Goal: Register for event/course

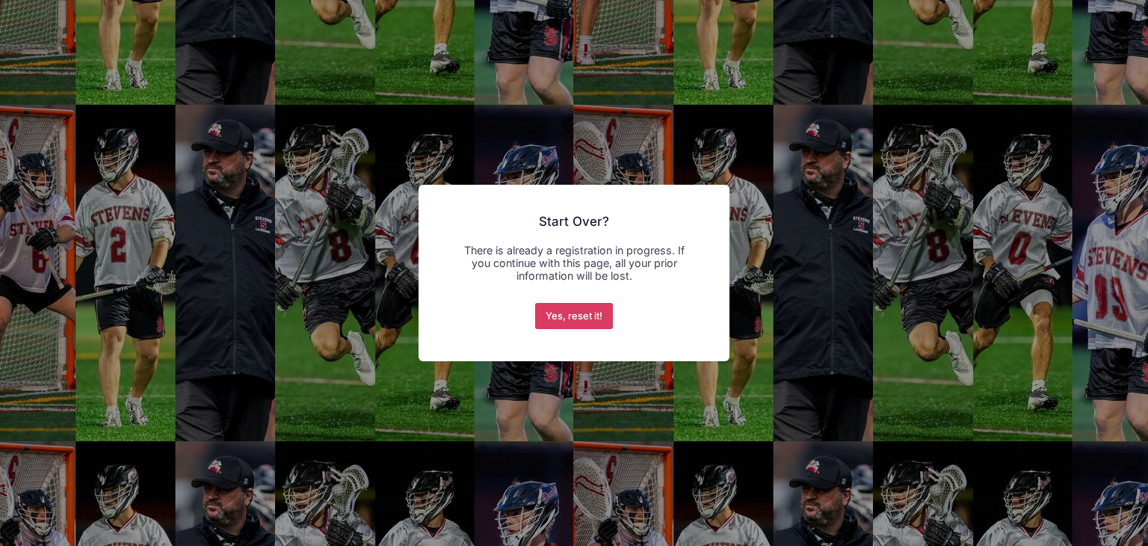
click at [577, 307] on button "Yes, reset it!" at bounding box center [574, 316] width 78 height 27
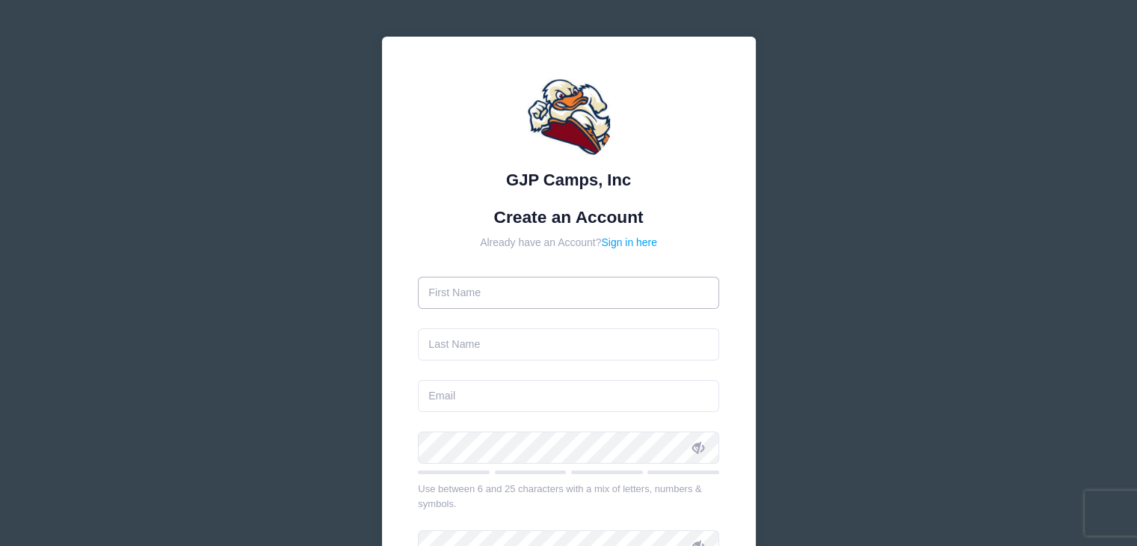
click at [573, 298] on input "text" at bounding box center [568, 293] width 301 height 32
type input "Wyatt"
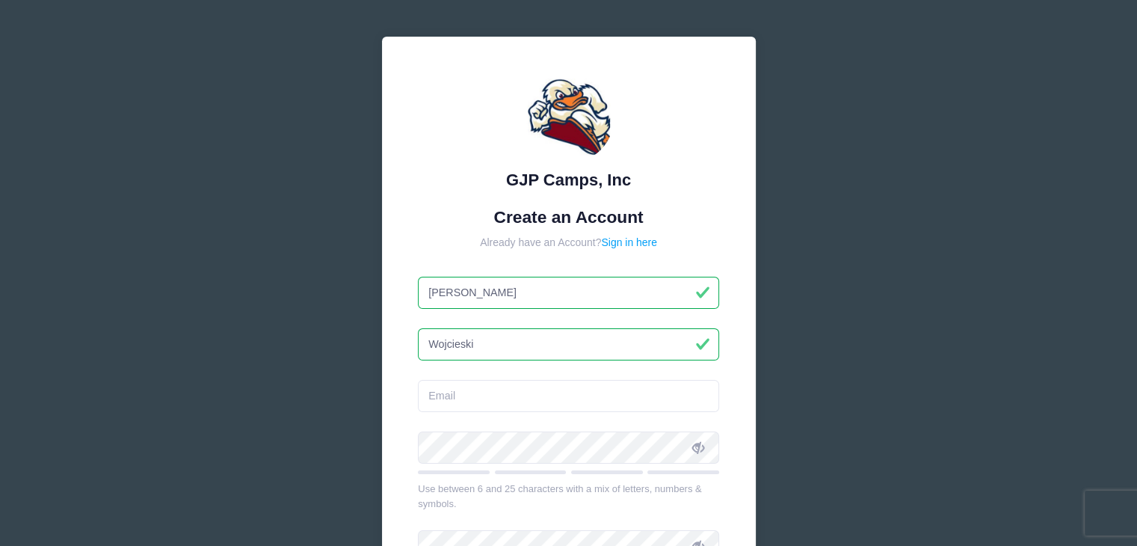
type input "Wojcieski"
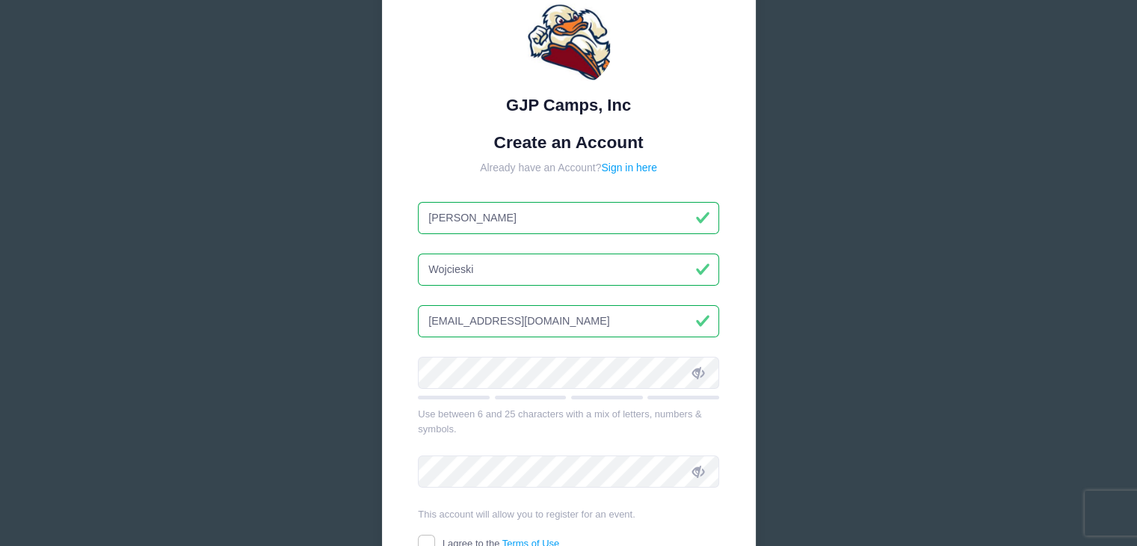
type input "wywogamer20@gmail.com"
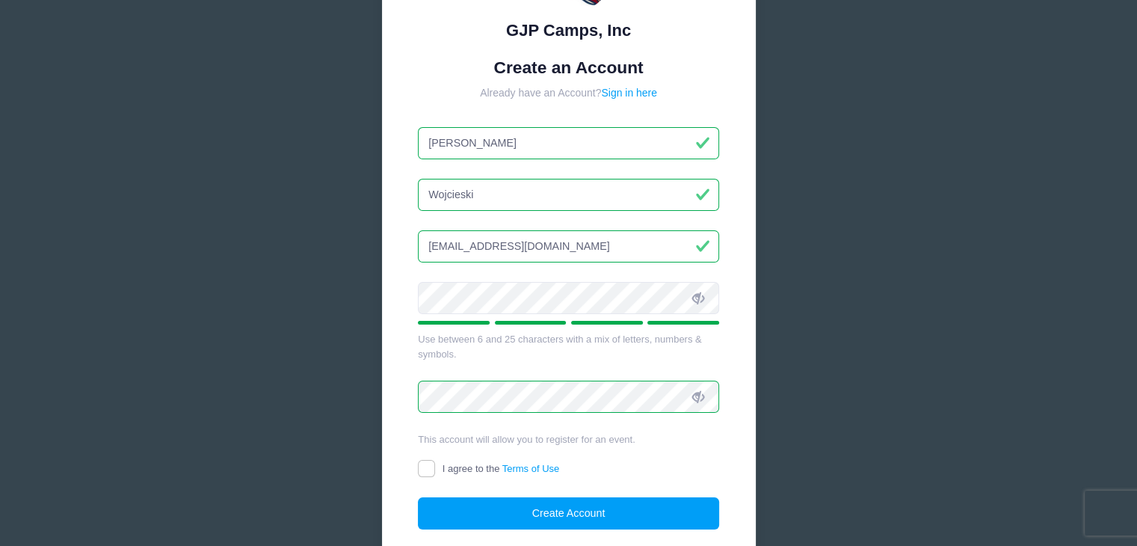
scroll to position [224, 0]
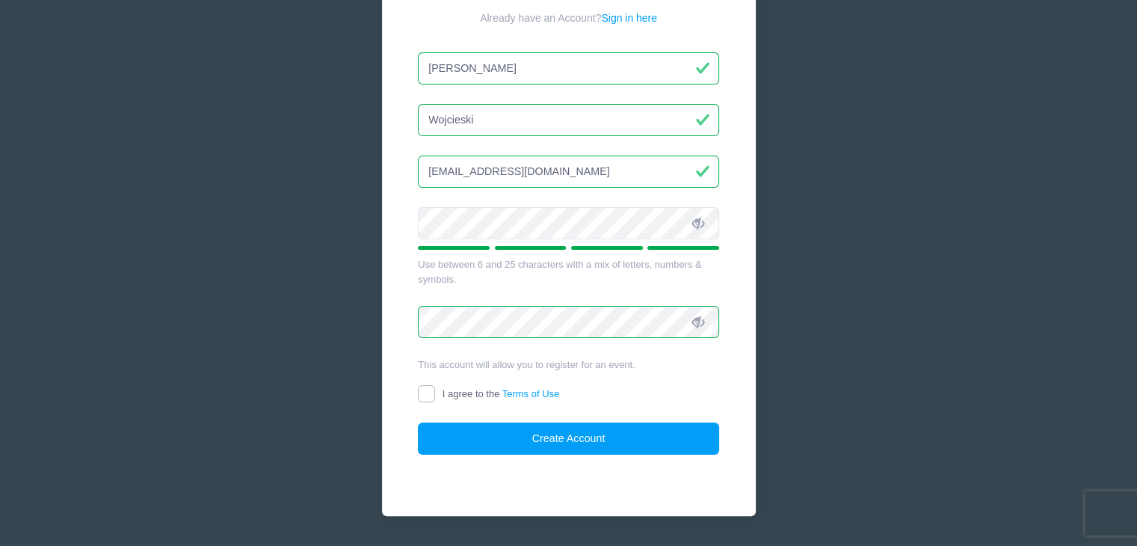
click at [423, 395] on input "I agree to the Terms of Use" at bounding box center [426, 393] width 17 height 17
checkbox input "true"
click at [555, 433] on button "Create Account" at bounding box center [568, 438] width 301 height 32
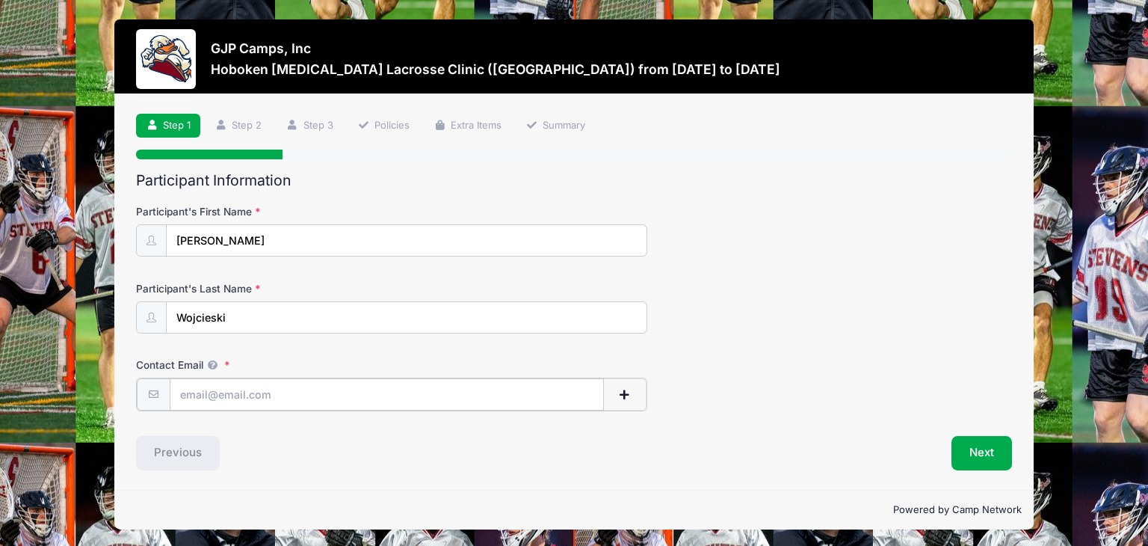
click at [299, 400] on input "Contact Email" at bounding box center [387, 394] width 434 height 32
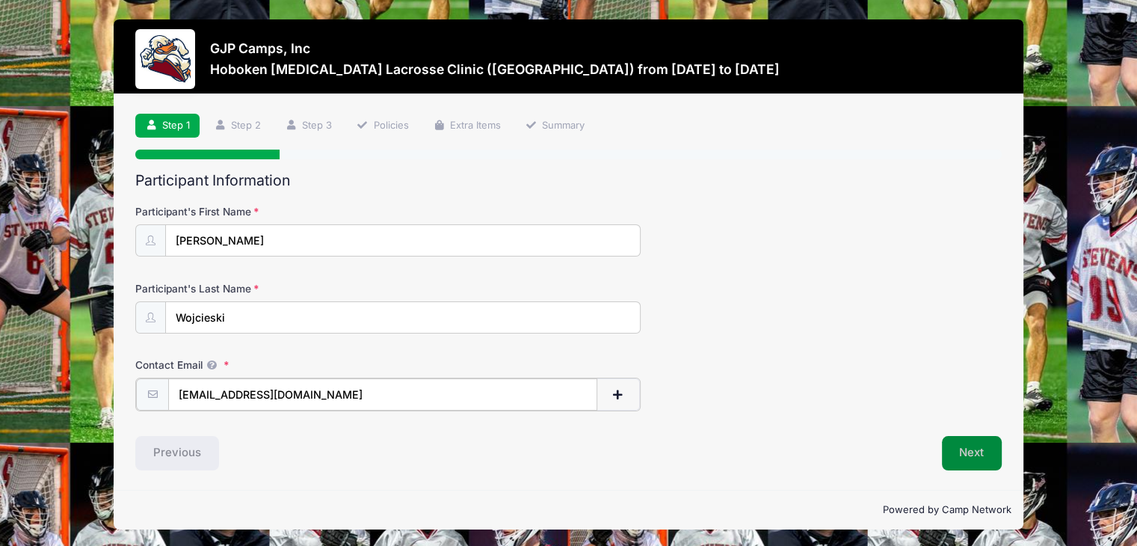
type input "[EMAIL_ADDRESS][DOMAIN_NAME]"
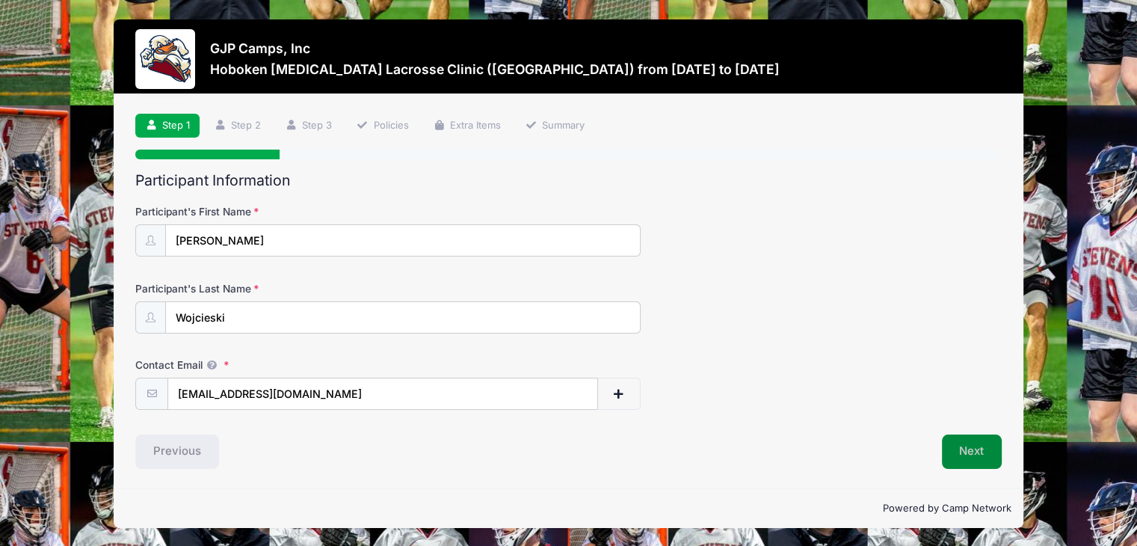
click at [990, 453] on button "Next" at bounding box center [972, 451] width 61 height 34
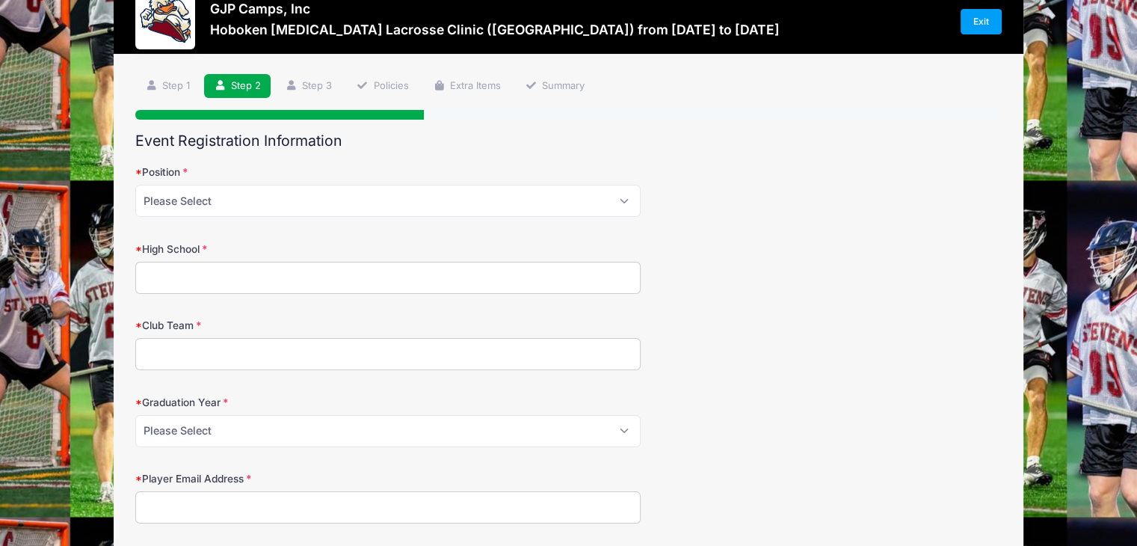
scroll to position [75, 0]
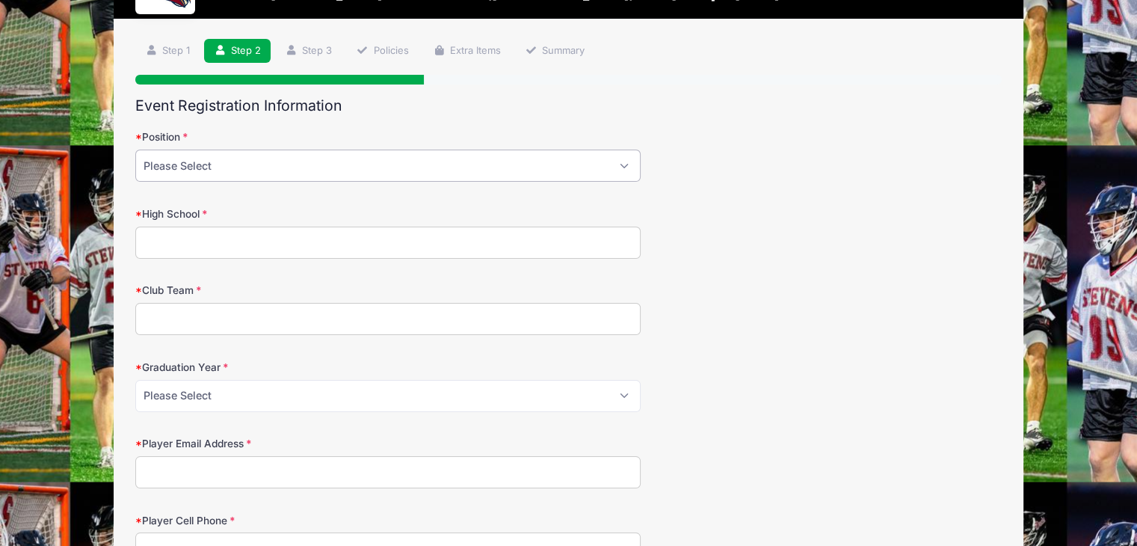
click at [369, 161] on select "Please Select Attack Midfield Defensive Midfield Long Stick Midfield Defense Go…" at bounding box center [387, 166] width 505 height 32
select select "Midfield"
click at [135, 150] on select "Please Select Attack Midfield Defensive Midfield Long Stick Midfield Defense Go…" at bounding box center [387, 166] width 505 height 32
click at [333, 238] on input "High School" at bounding box center [387, 243] width 505 height 32
type input "Long Beach High School"
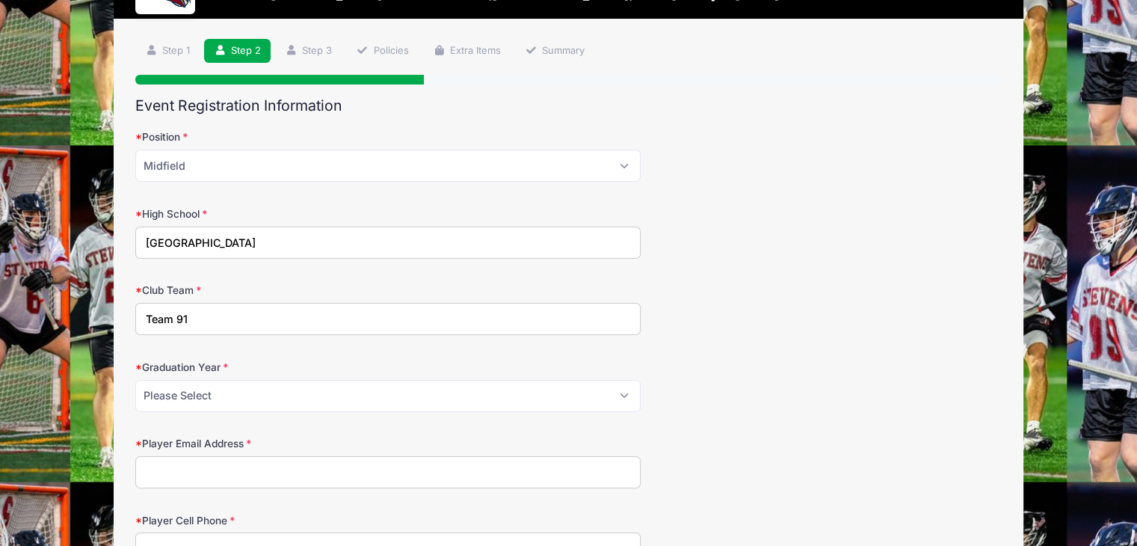
type input "Team 91"
click at [201, 400] on select "Please Select 2027 2028 2029" at bounding box center [387, 396] width 505 height 32
select select "2027"
click at [135, 380] on select "Please Select 2027 2028 2029" at bounding box center [387, 396] width 505 height 32
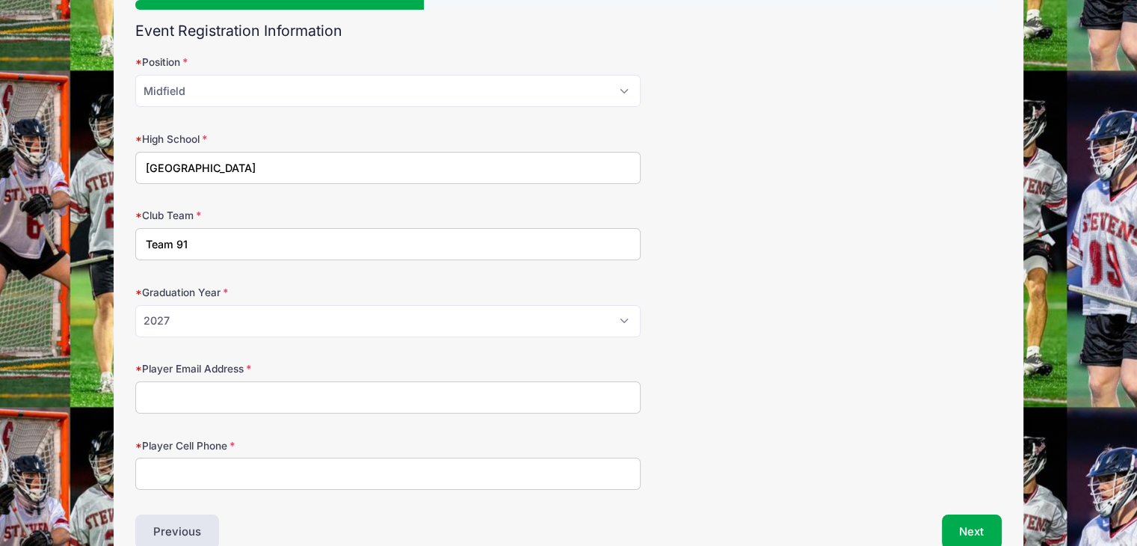
click at [269, 392] on input "Player Email Address" at bounding box center [387, 397] width 505 height 32
type input "[EMAIL_ADDRESS][DOMAIN_NAME]"
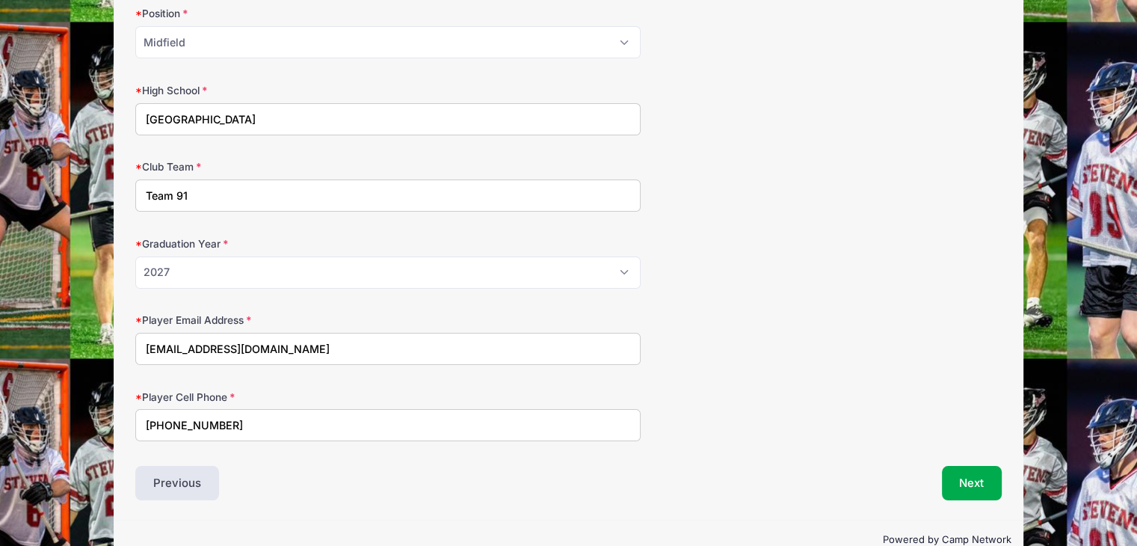
scroll to position [224, 0]
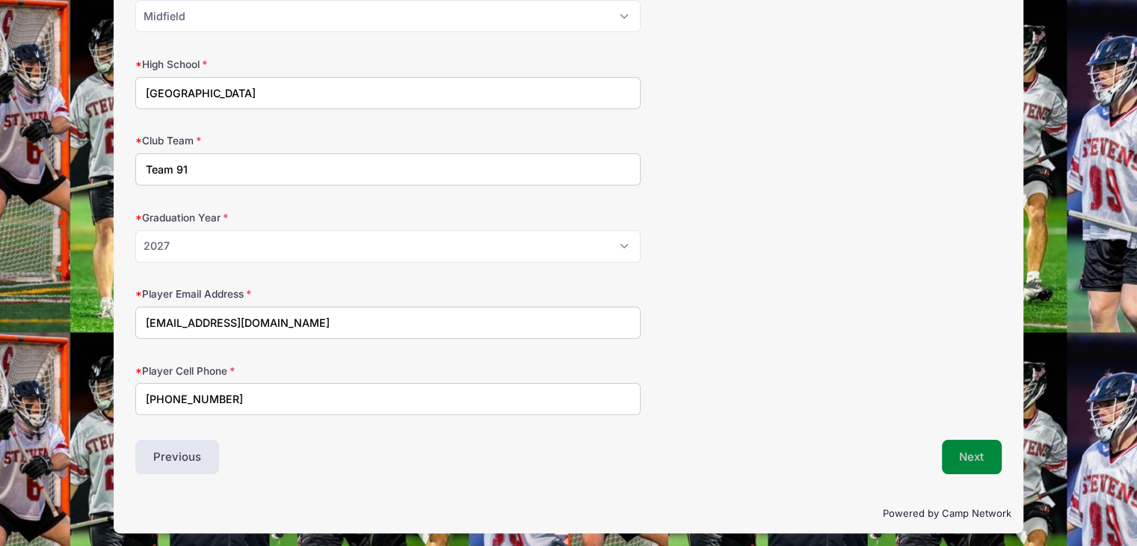
type input "516-680-6127"
click at [981, 453] on button "Next" at bounding box center [972, 457] width 61 height 34
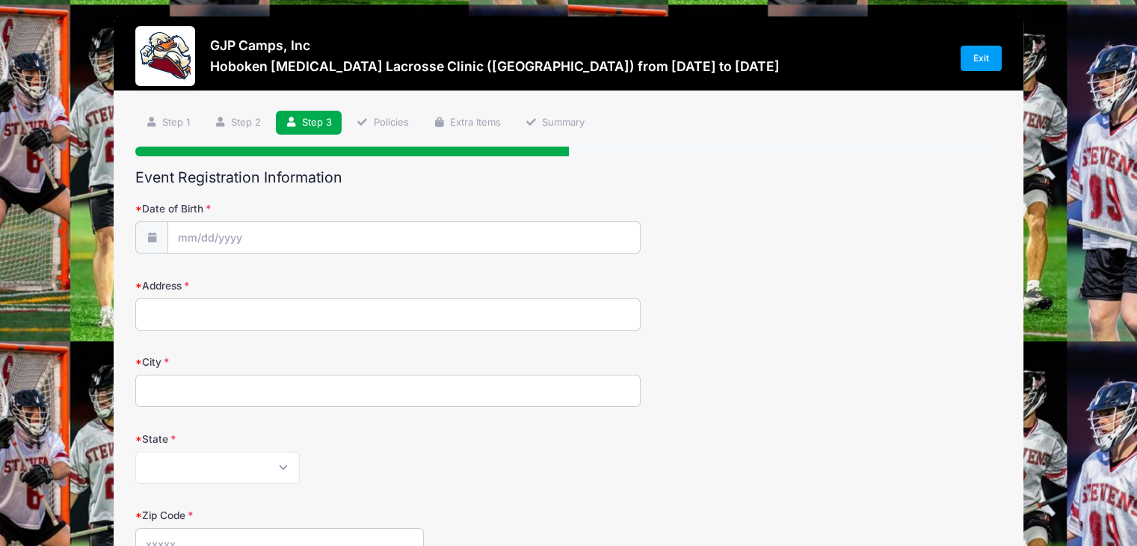
scroll to position [0, 0]
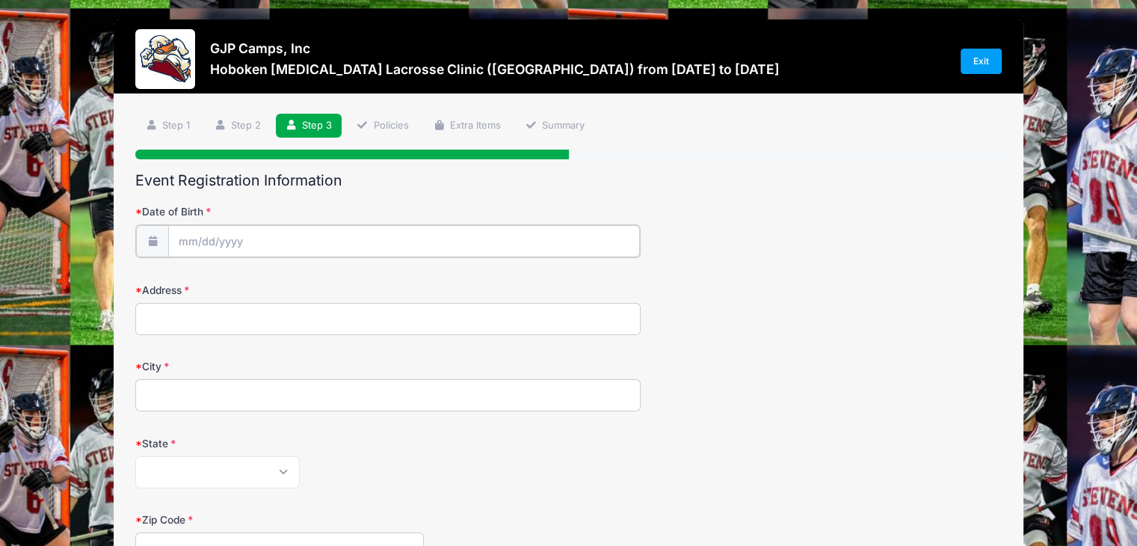
click at [268, 242] on input "Date of Birth" at bounding box center [404, 241] width 472 height 32
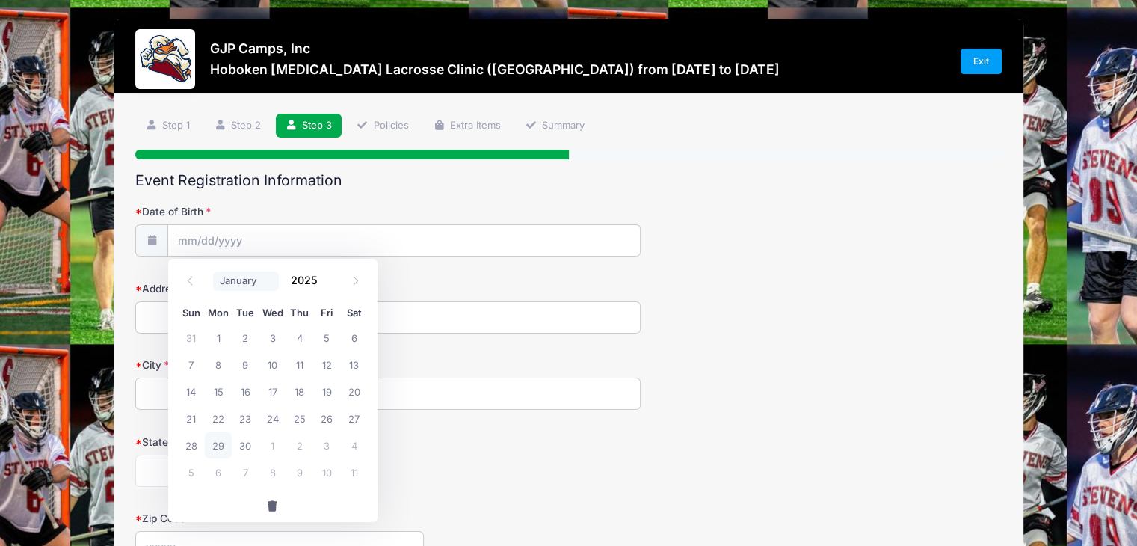
click at [246, 282] on select "January February March April May June July August September October November De…" at bounding box center [246, 280] width 67 height 19
select select "0"
click at [213, 271] on select "January February March April May June July August September October November De…" at bounding box center [246, 280] width 67 height 19
click at [215, 413] on span "20" at bounding box center [218, 417] width 27 height 27
type input "01/20/2025"
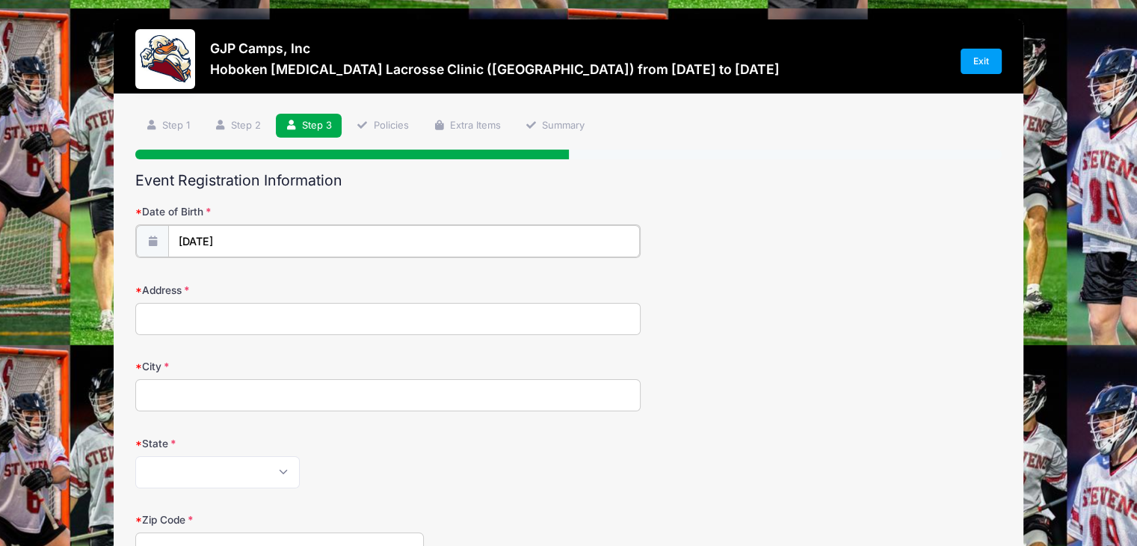
click at [265, 237] on input "01/20/2025" at bounding box center [404, 241] width 472 height 32
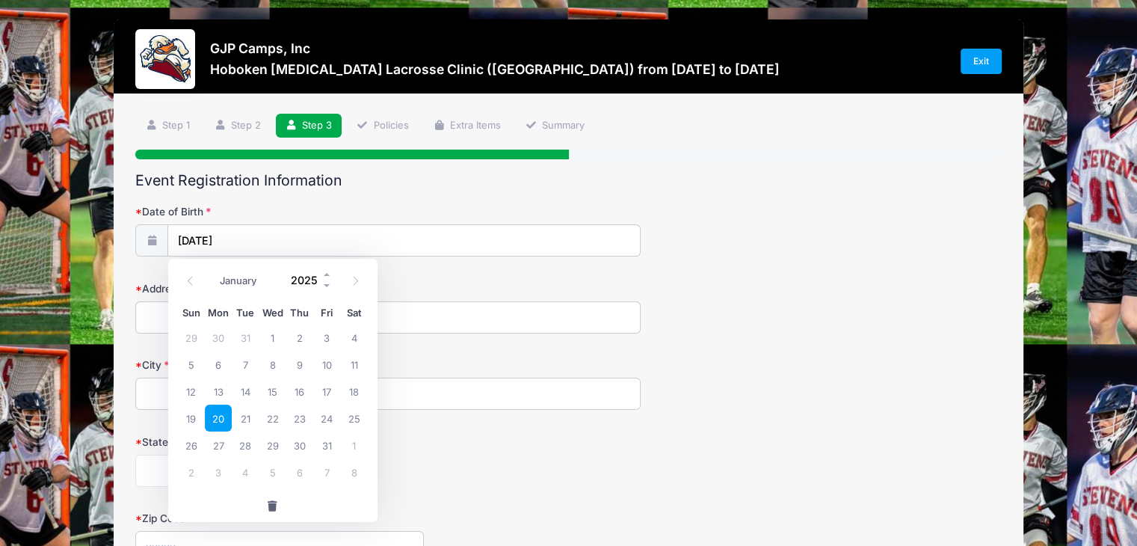
click at [305, 277] on input "2025" at bounding box center [308, 280] width 49 height 22
click at [326, 286] on span at bounding box center [327, 285] width 10 height 11
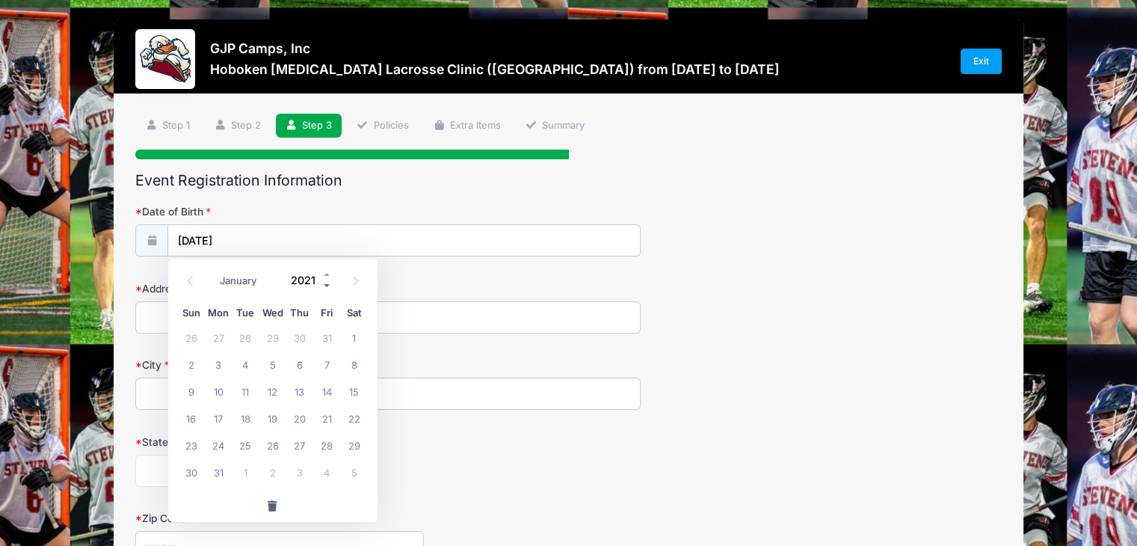
click at [326, 286] on span at bounding box center [327, 285] width 10 height 11
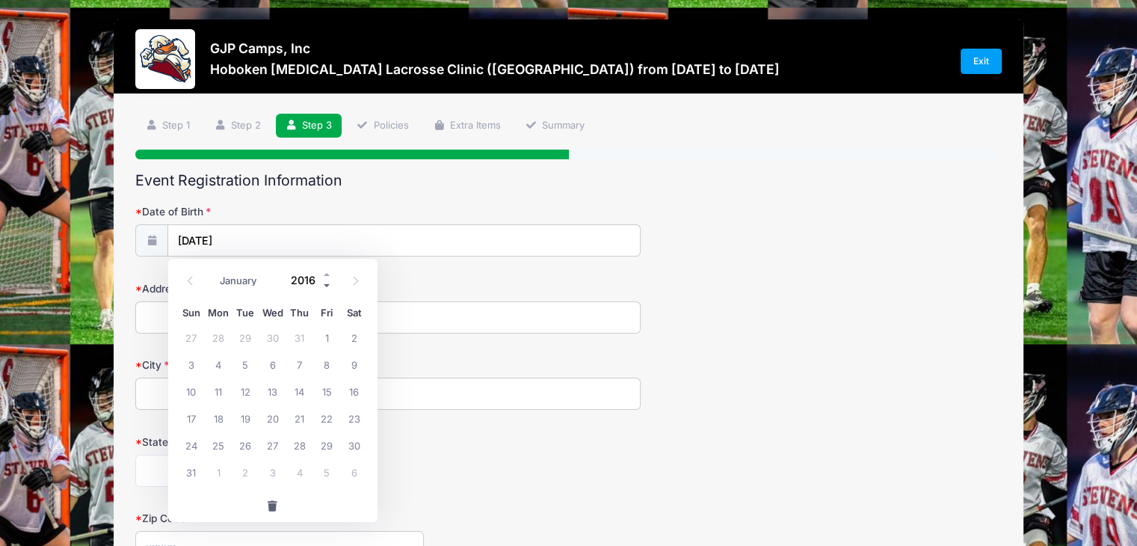
click at [326, 286] on span at bounding box center [327, 285] width 10 height 11
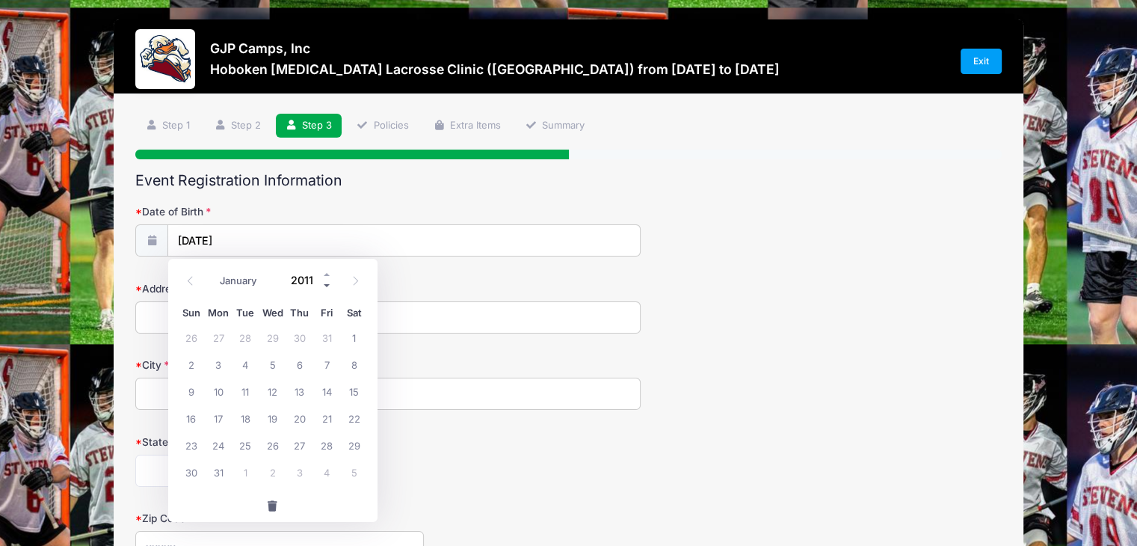
click at [326, 286] on span at bounding box center [327, 285] width 10 height 11
click at [439, 276] on form "Date of Birth 01/20/2025 Address City State Alabama Alaska American Samoa Arizo…" at bounding box center [568, 545] width 866 height 683
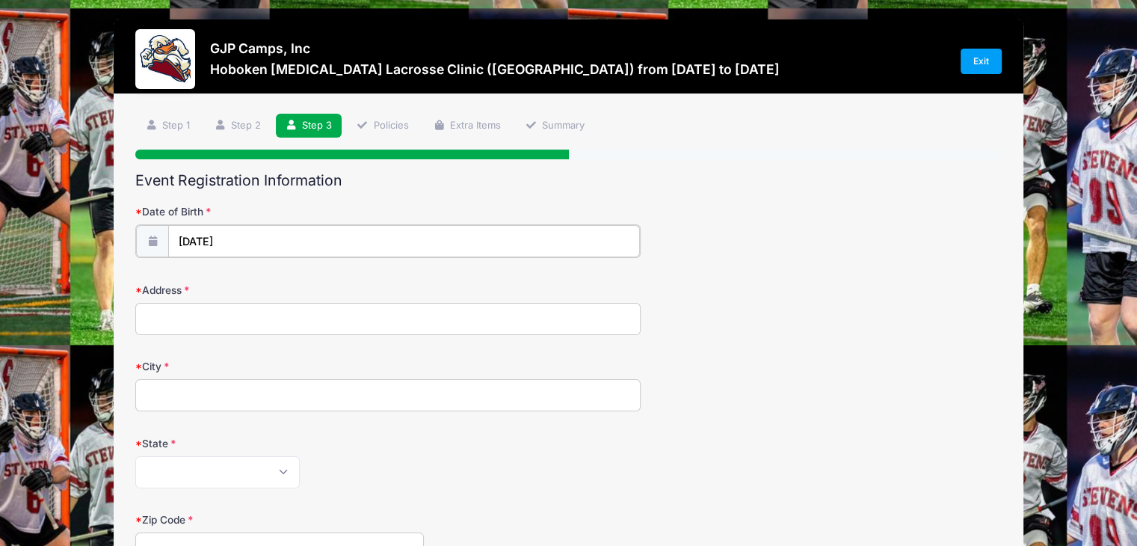
click at [242, 238] on input "01/20/2025" at bounding box center [404, 241] width 472 height 32
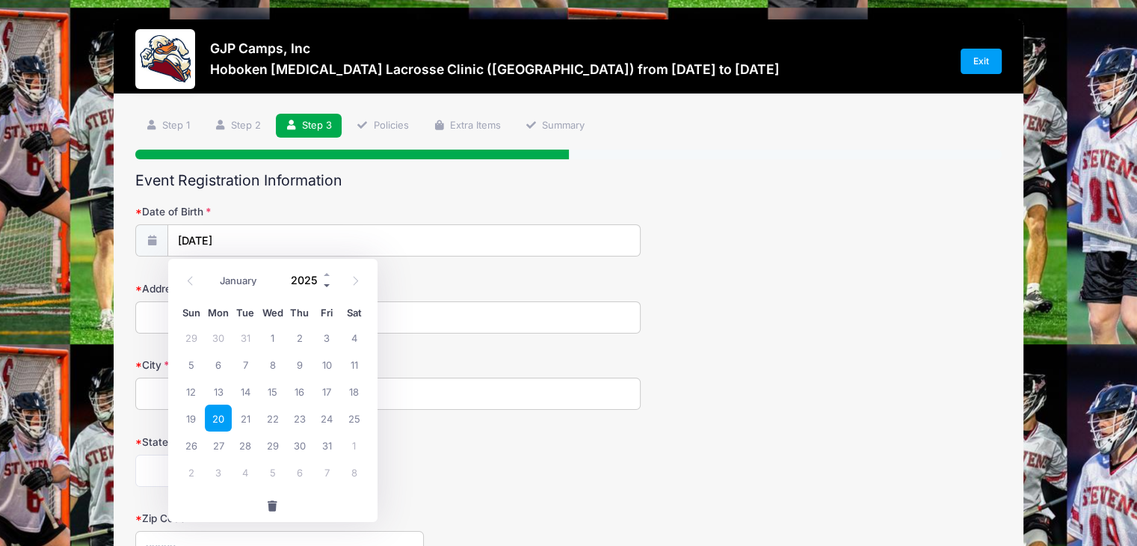
click at [324, 284] on span at bounding box center [327, 285] width 10 height 11
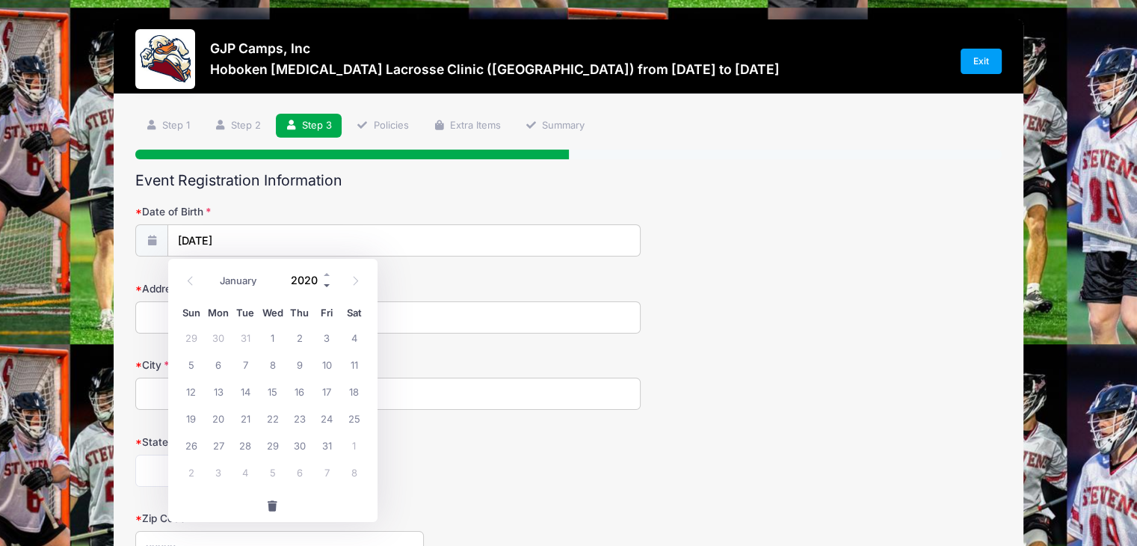
click at [324, 284] on span at bounding box center [327, 285] width 10 height 11
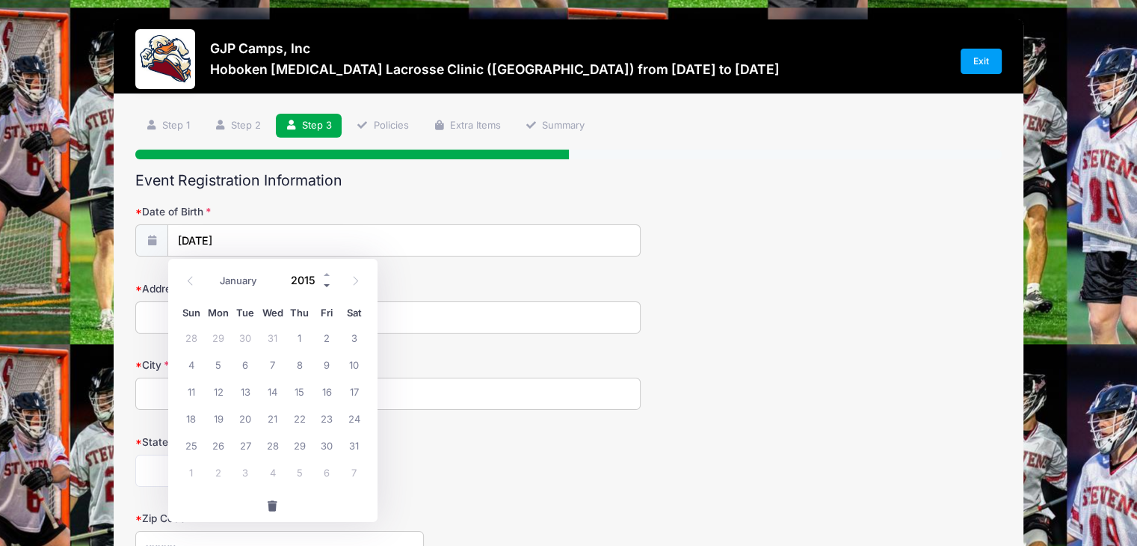
click at [324, 284] on span at bounding box center [327, 285] width 10 height 11
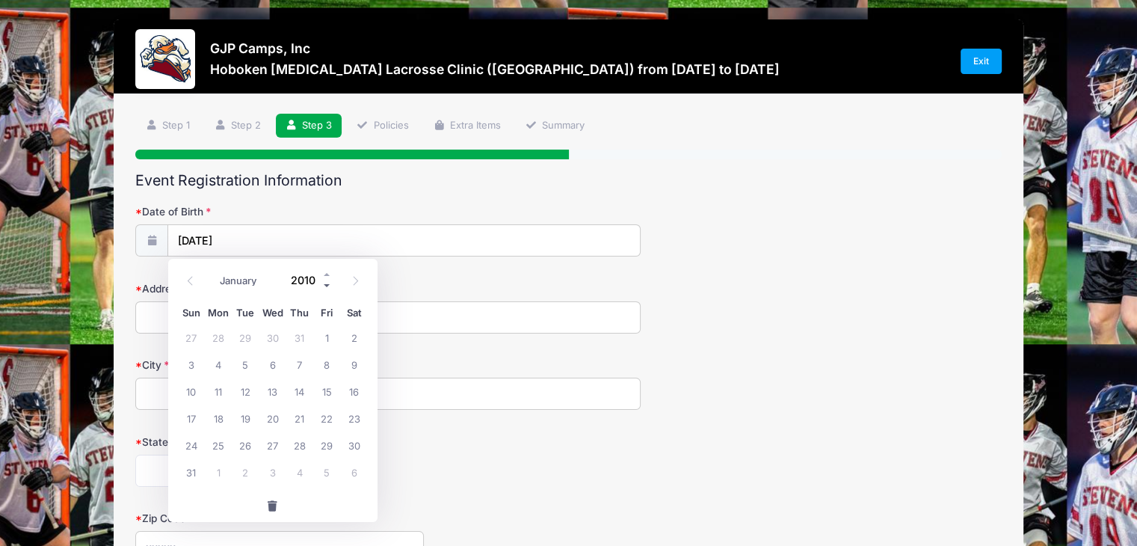
click at [324, 284] on span at bounding box center [327, 285] width 10 height 11
type input "2009"
click at [242, 421] on span "20" at bounding box center [245, 417] width 27 height 27
type input "01/20/2009"
click at [218, 317] on input "Address" at bounding box center [387, 317] width 505 height 32
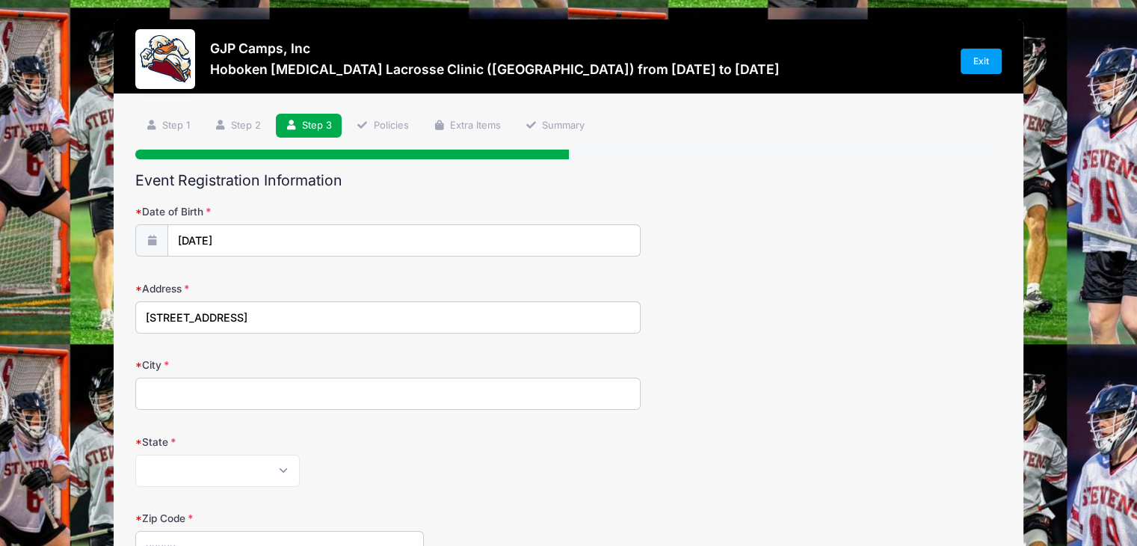
type input "246 Greenway Road"
type input "Lido Beach"
select select "NY"
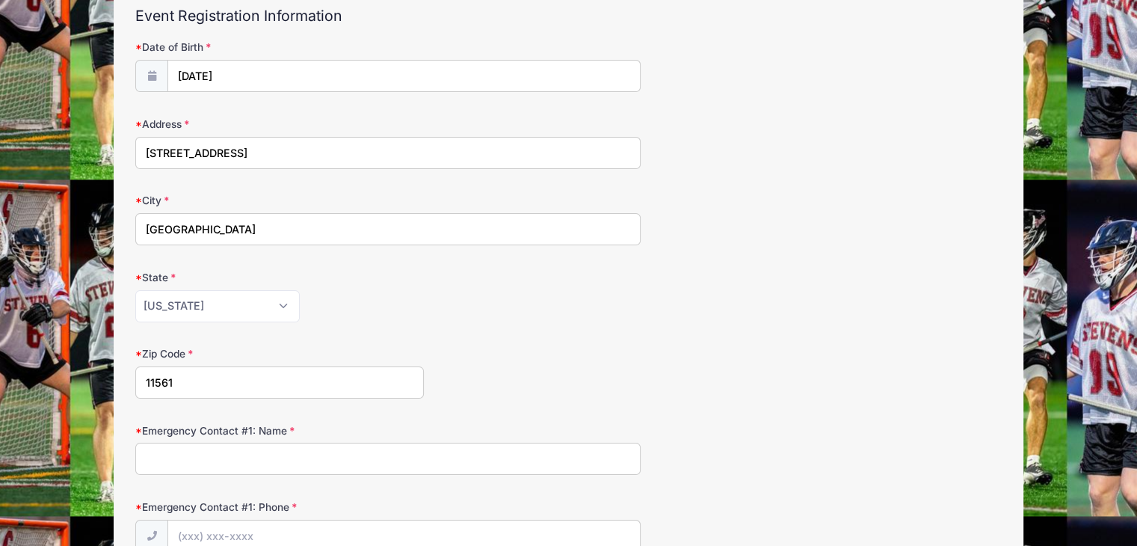
scroll to position [239, 0]
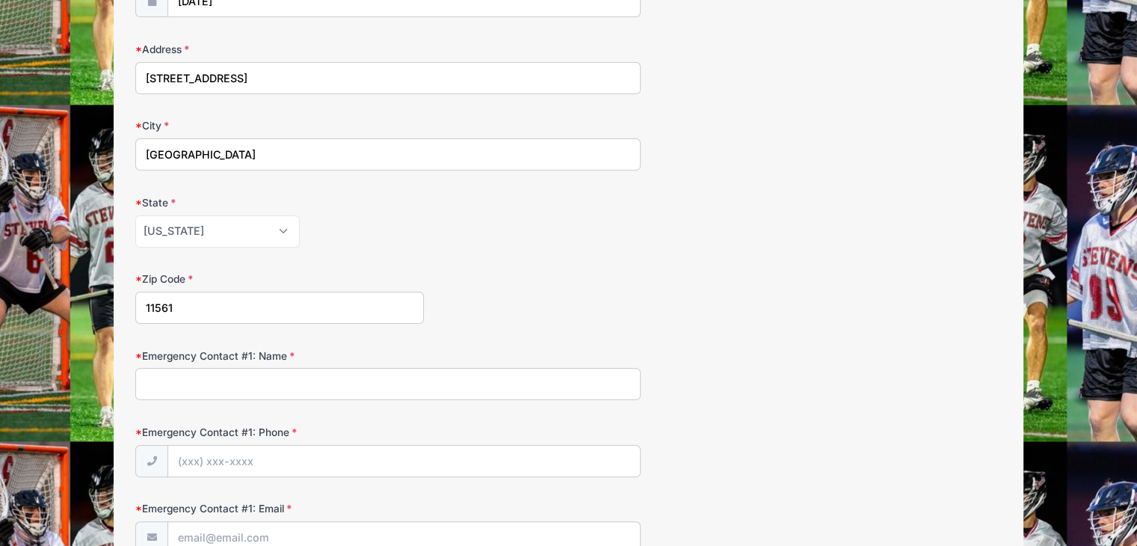
type input "11561"
click at [233, 389] on input "Emergency Contact #1: Name" at bounding box center [387, 384] width 505 height 32
type input "Richard Wojcieski"
type input "(516) 761-3068"
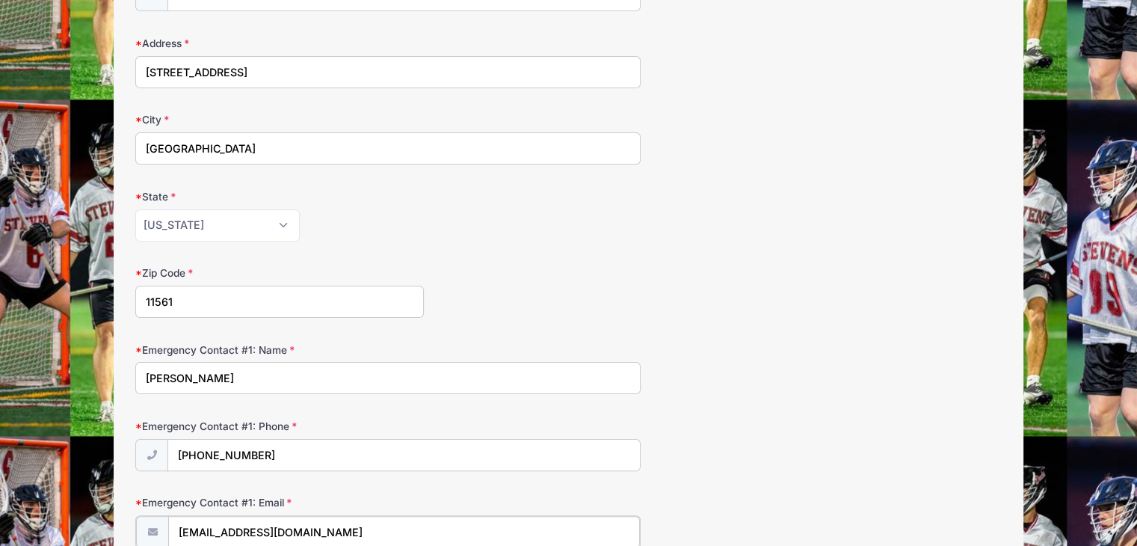
type input "wywojcieski@gmail.com"
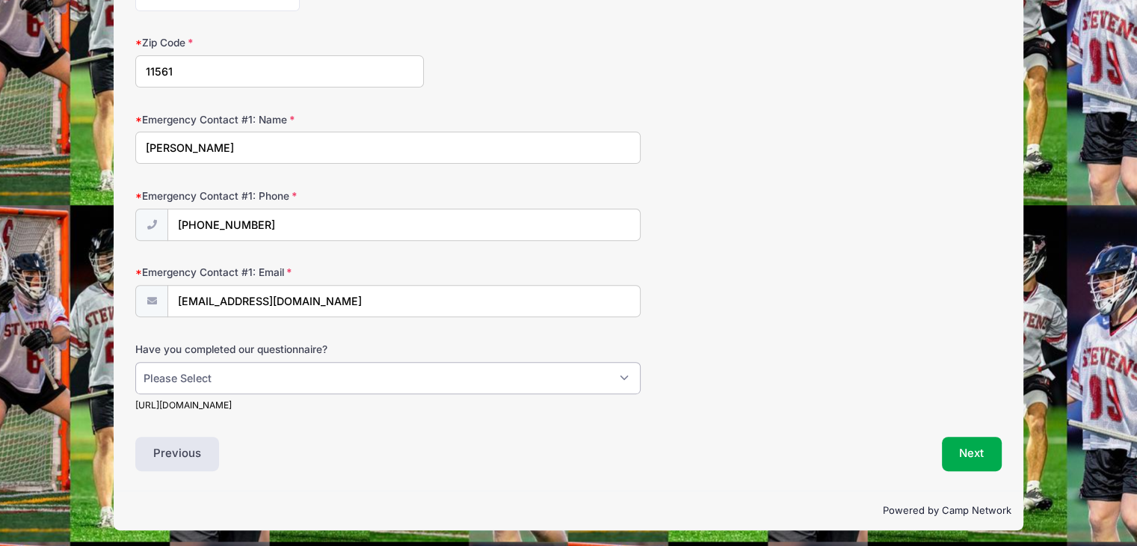
click at [243, 376] on select "Please Select Yes No" at bounding box center [387, 378] width 505 height 32
select select "No"
click at [135, 362] on select "Please Select Yes No" at bounding box center [387, 378] width 505 height 32
click at [972, 449] on button "Next" at bounding box center [972, 454] width 61 height 34
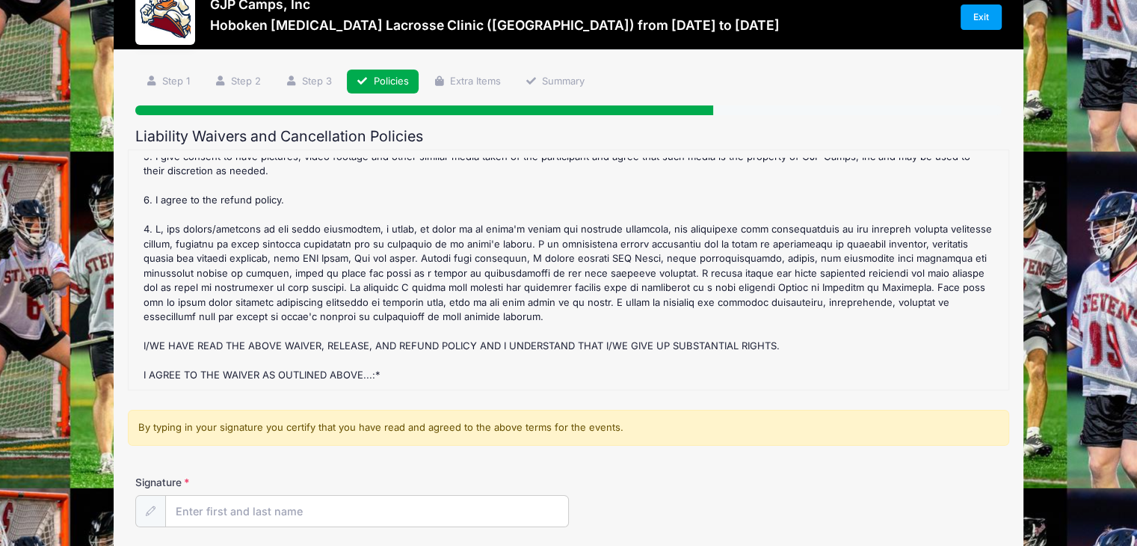
scroll to position [180, 0]
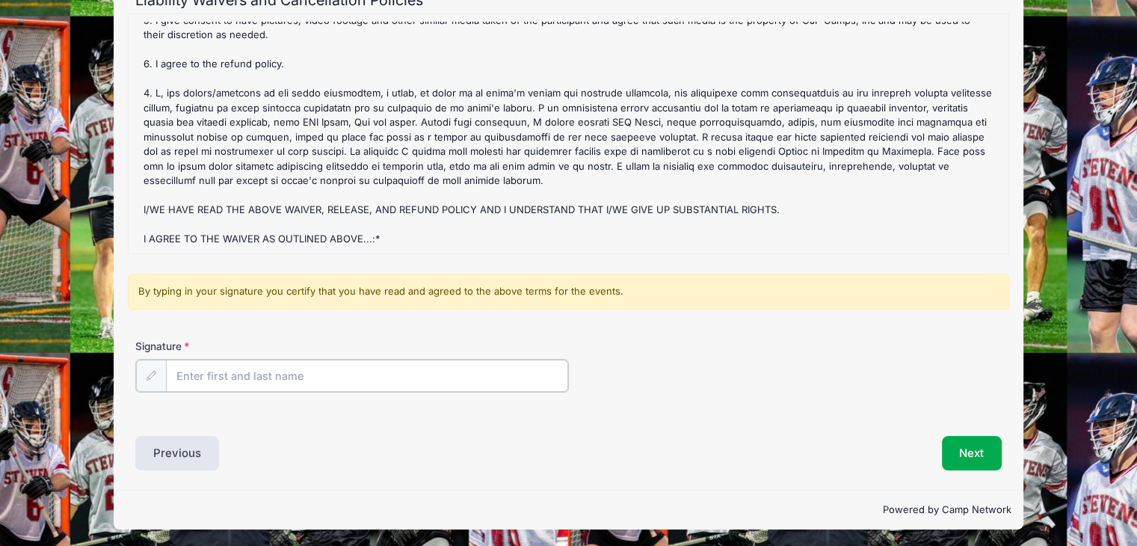
click at [305, 375] on input "Signature" at bounding box center [367, 376] width 402 height 32
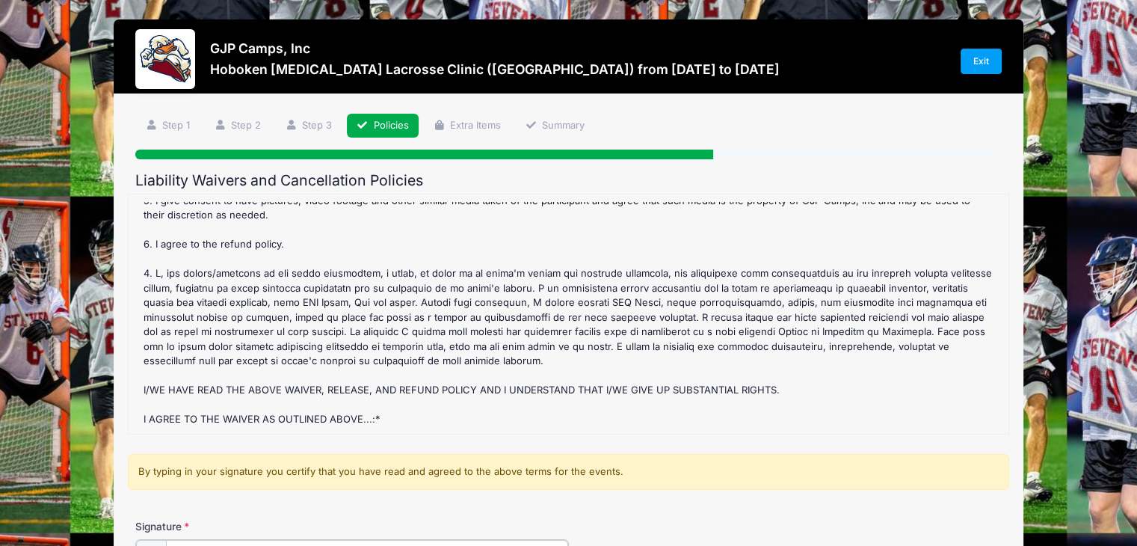
scroll to position [182, 0]
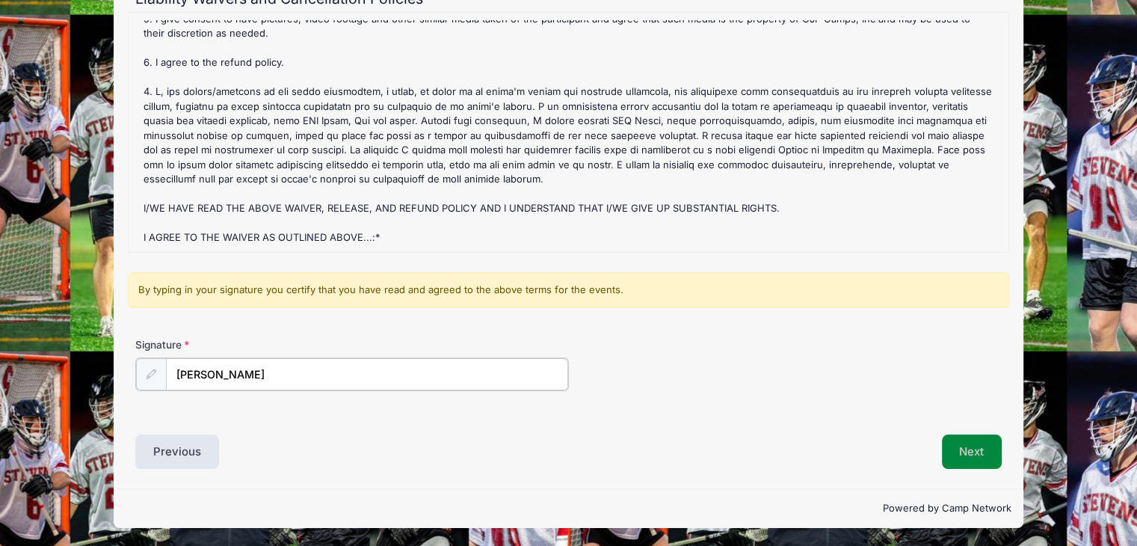
type input "Richard Wojcieski"
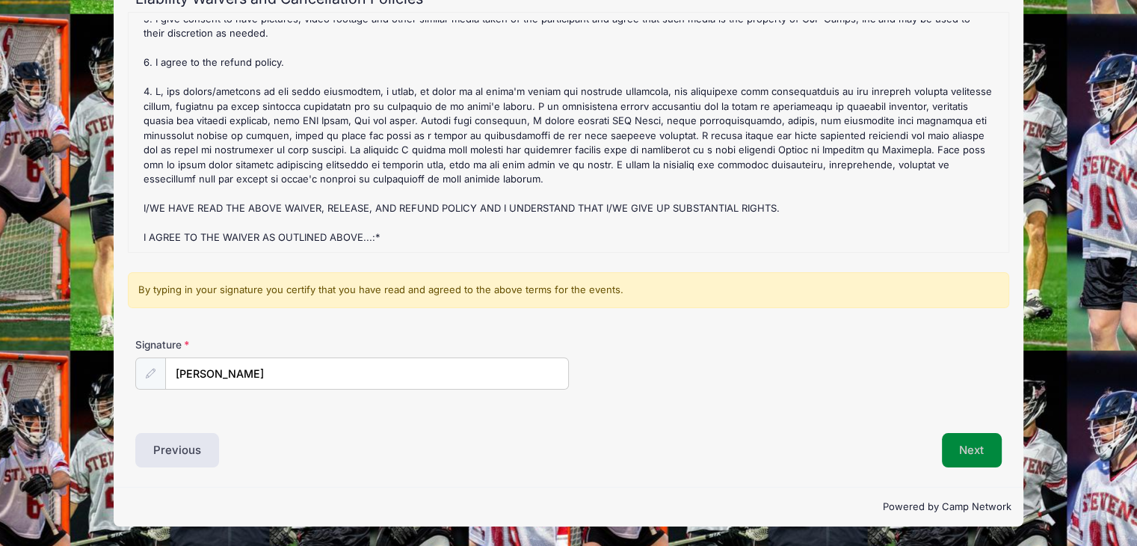
scroll to position [180, 0]
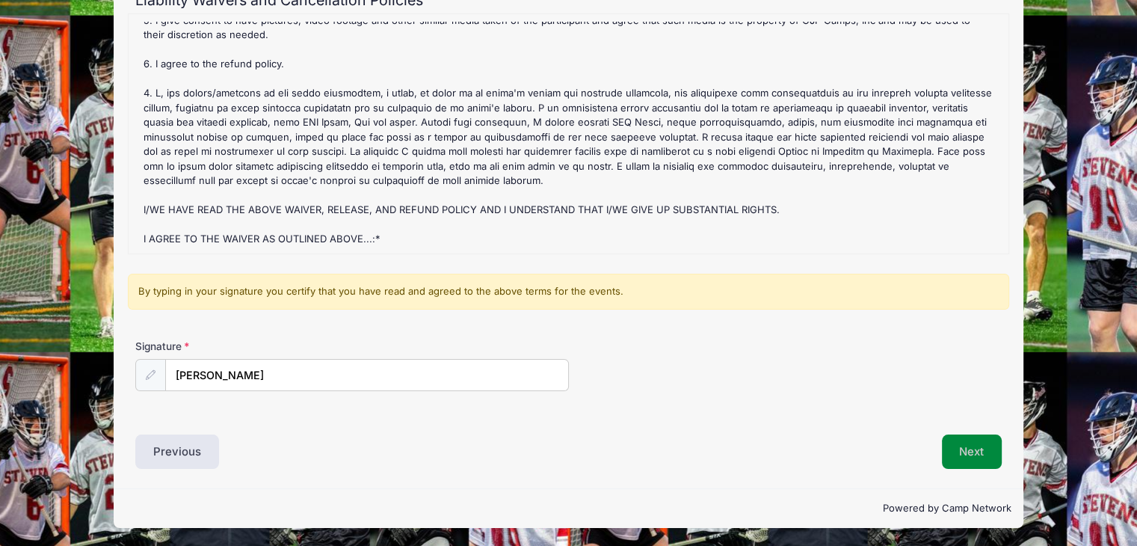
click at [972, 449] on button "Next" at bounding box center [972, 451] width 61 height 34
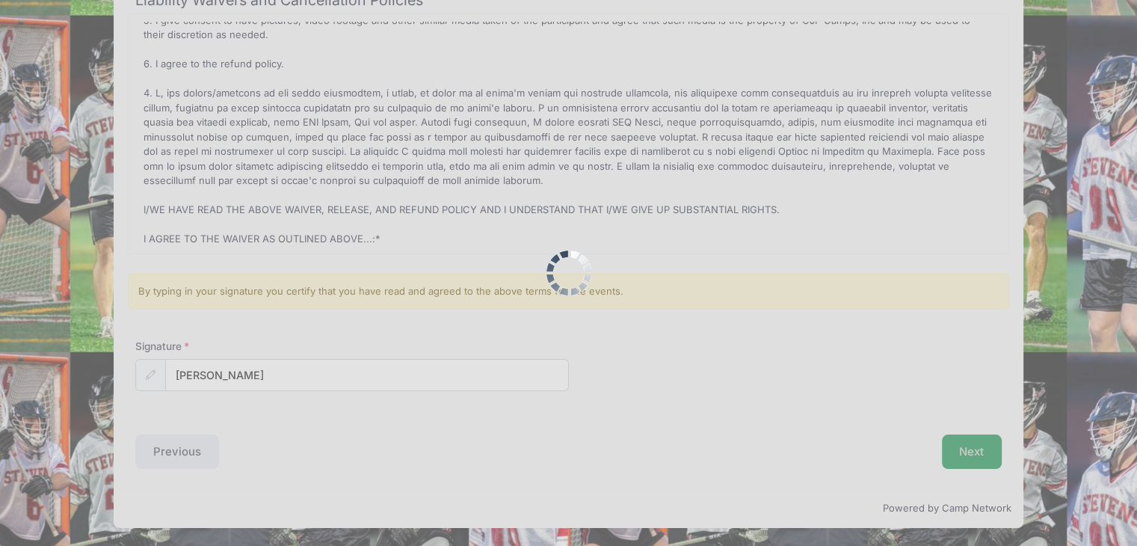
scroll to position [0, 0]
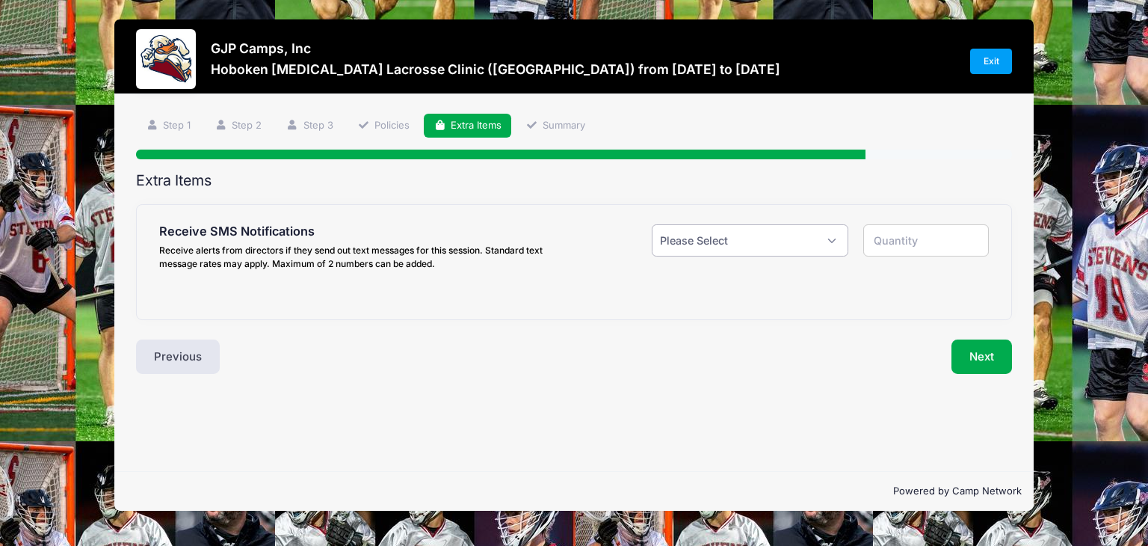
click at [726, 244] on select "Please Select Yes ($0.00) No" at bounding box center [750, 240] width 197 height 32
select select "1"
click at [652, 224] on select "Please Select Yes ($0.00) No" at bounding box center [750, 240] width 197 height 32
type input "1"
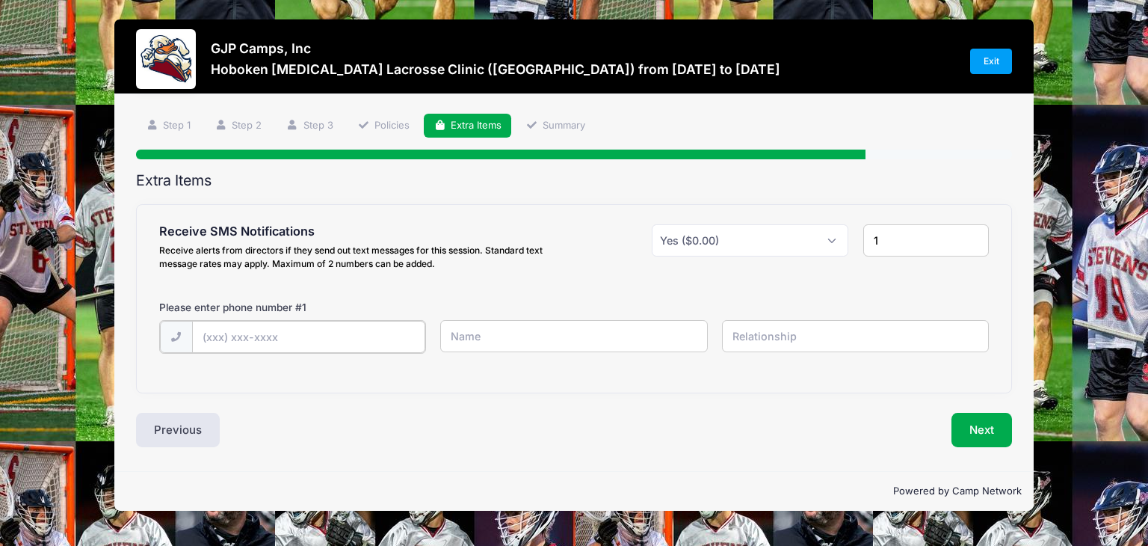
click at [295, 336] on input "text" at bounding box center [308, 337] width 233 height 32
type input "(516) 680-6127"
click at [505, 335] on input "text" at bounding box center [573, 336] width 267 height 32
type input "Wyatt"
drag, startPoint x: 292, startPoint y: 335, endPoint x: 149, endPoint y: 325, distance: 143.1
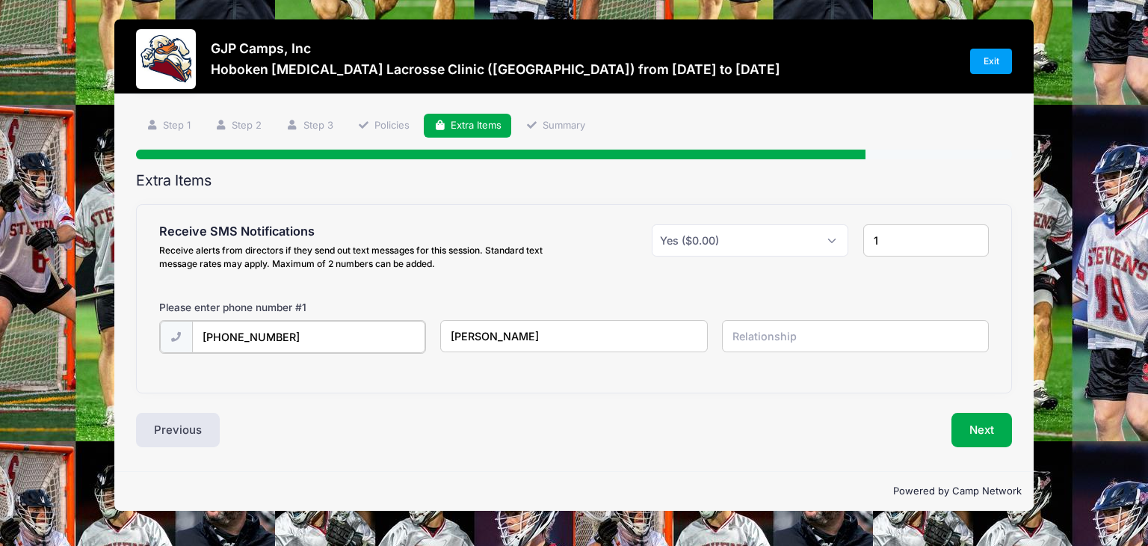
click at [149, 325] on div "Receive SMS Notifications Receive alerts from directors if they send out text m…" at bounding box center [574, 299] width 875 height 188
type input "(516) 761-3068"
type input "Richard"
type input "father"
click at [990, 430] on button "Next" at bounding box center [982, 428] width 61 height 34
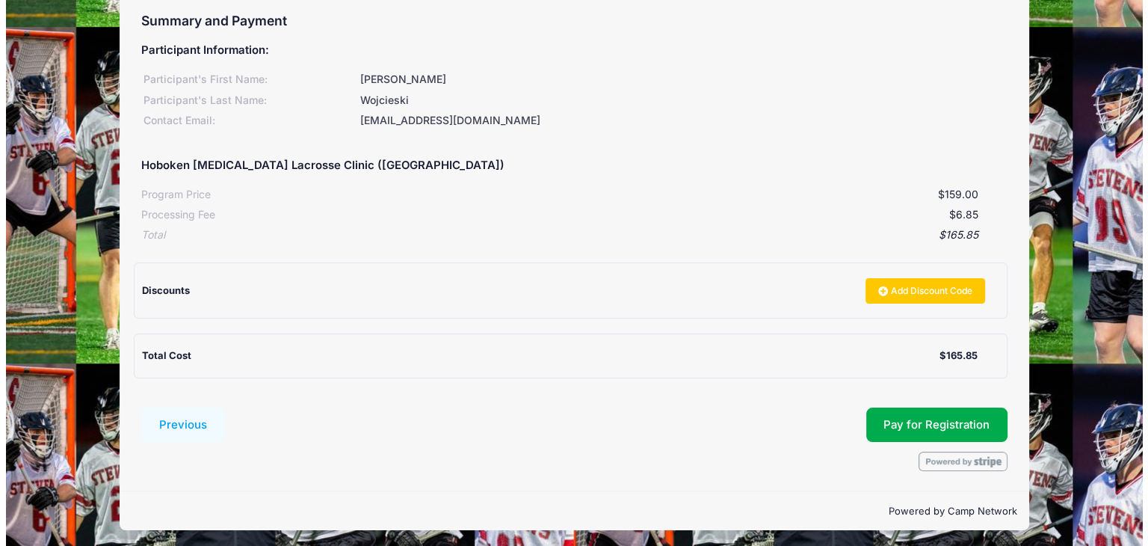
scroll to position [162, 0]
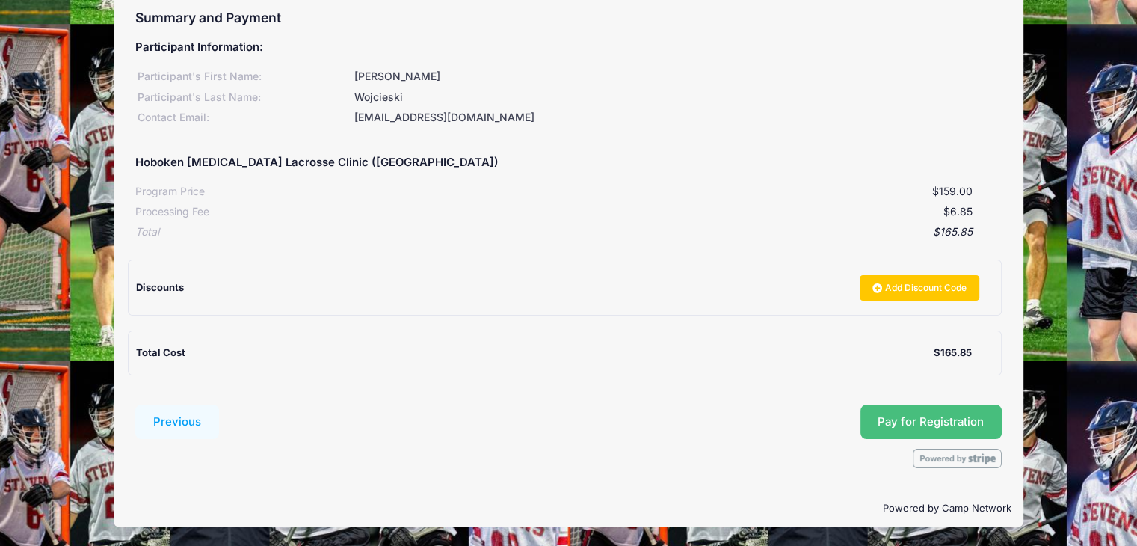
click at [948, 417] on button "Pay for Registration" at bounding box center [931, 421] width 142 height 34
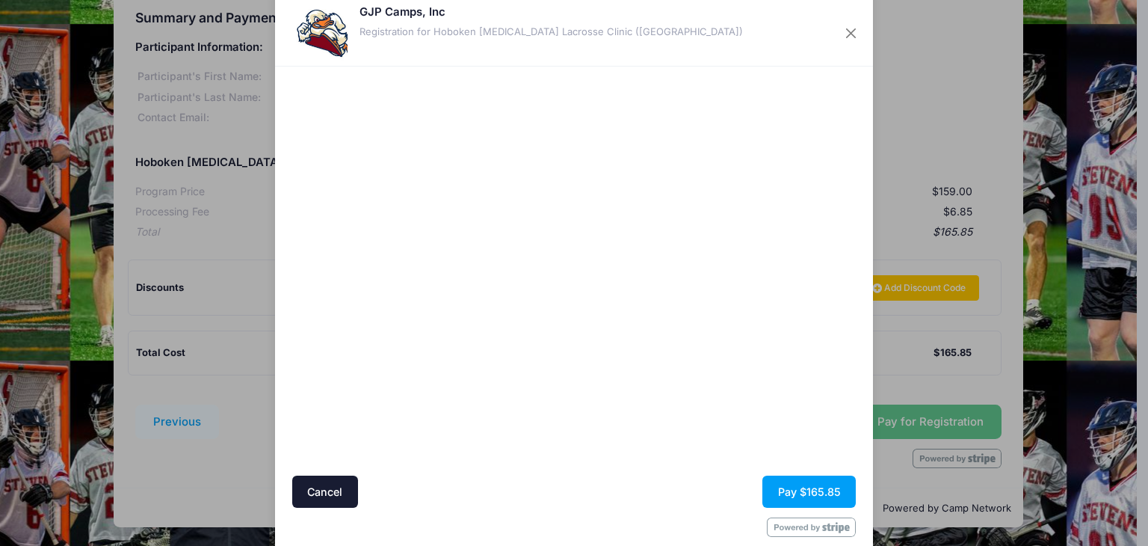
scroll to position [55, 0]
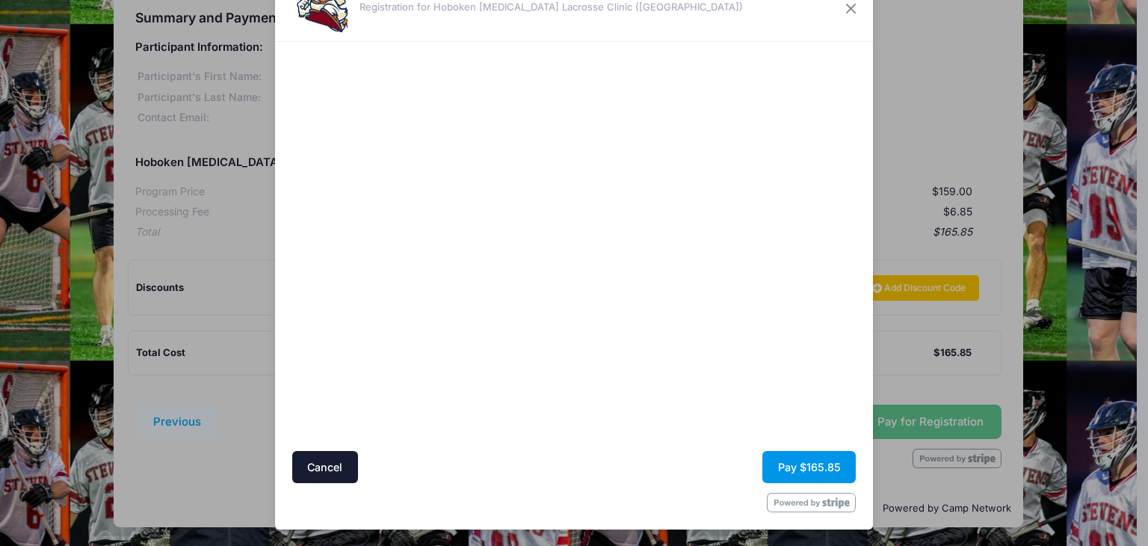
click at [819, 461] on button "Pay $165.85" at bounding box center [808, 467] width 93 height 32
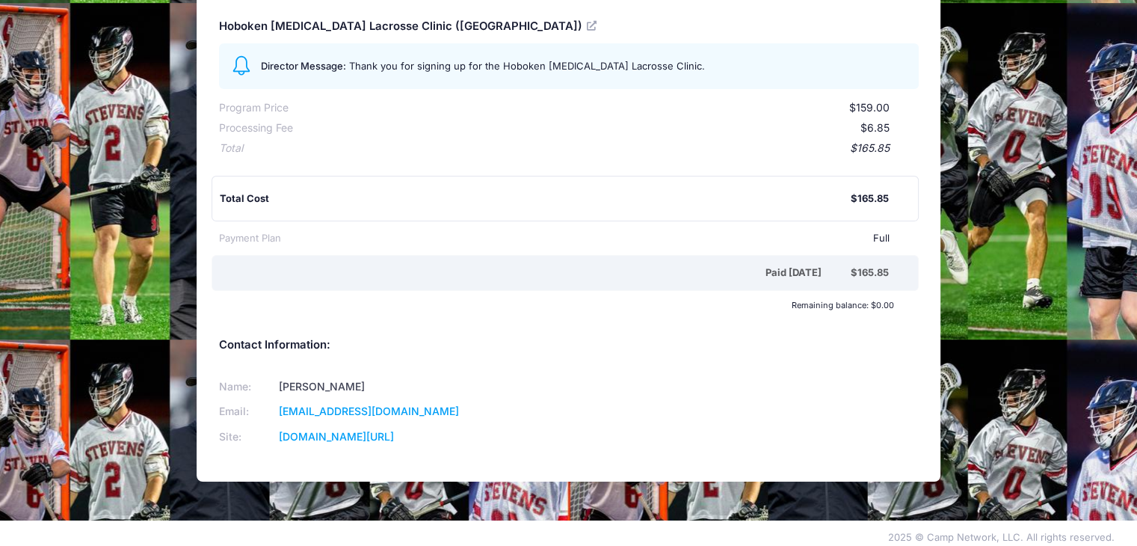
scroll to position [185, 0]
